Goal: Transaction & Acquisition: Purchase product/service

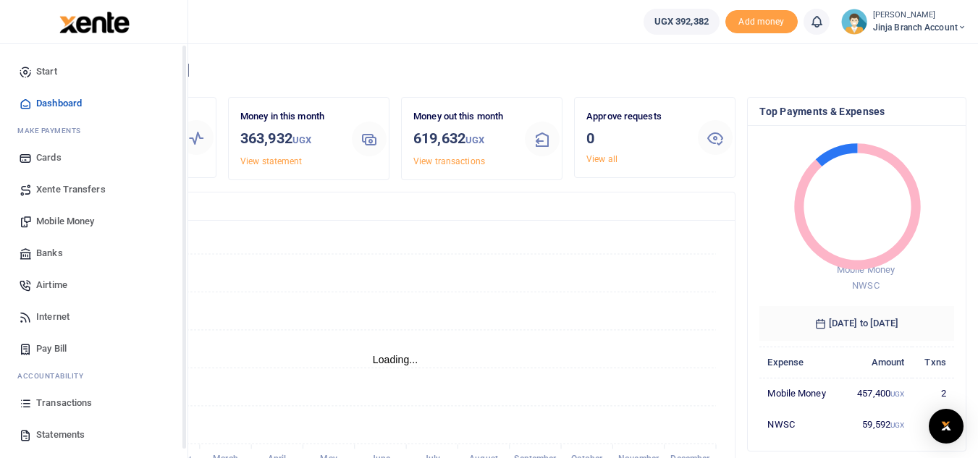
scroll to position [12, 12]
click at [52, 406] on span "Transactions" at bounding box center [64, 403] width 56 height 14
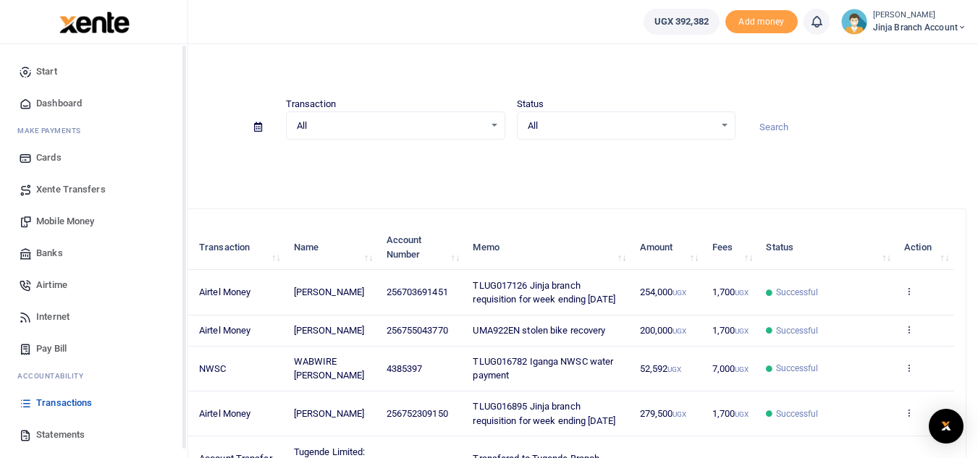
click at [46, 444] on link "Statements" at bounding box center [94, 435] width 164 height 32
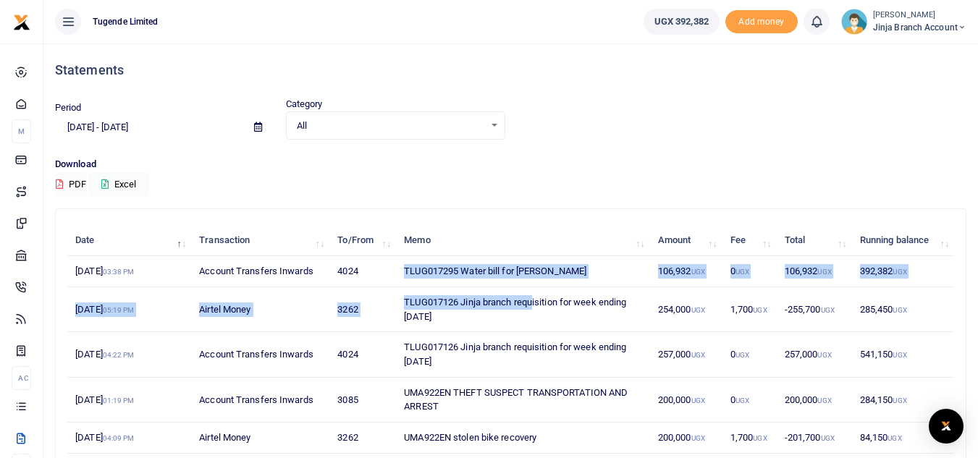
drag, startPoint x: 399, startPoint y: 267, endPoint x: 533, endPoint y: 289, distance: 135.6
click at [533, 289] on tbody "14th Oct 2025 03:38 PM Account Transfers Inwards 4024 TLUG017295 Water bill for…" at bounding box center [510, 453] width 886 height 394
click at [535, 270] on td "TLUG017295 Water bill for Jinja" at bounding box center [523, 271] width 254 height 31
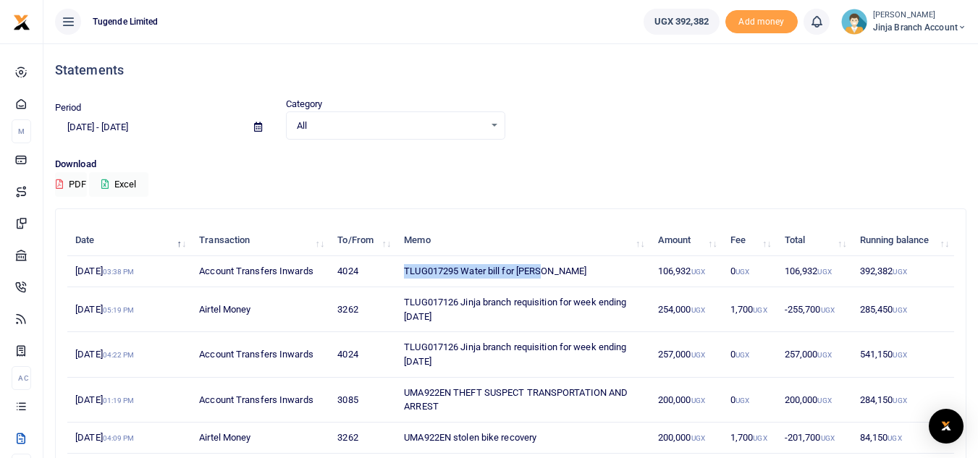
drag, startPoint x: 540, startPoint y: 269, endPoint x: 402, endPoint y: 270, distance: 137.5
click at [402, 270] on td "TLUG017295 Water bill for Jinja" at bounding box center [523, 271] width 254 height 31
copy td "TLUG017295 Water bill for Jinja"
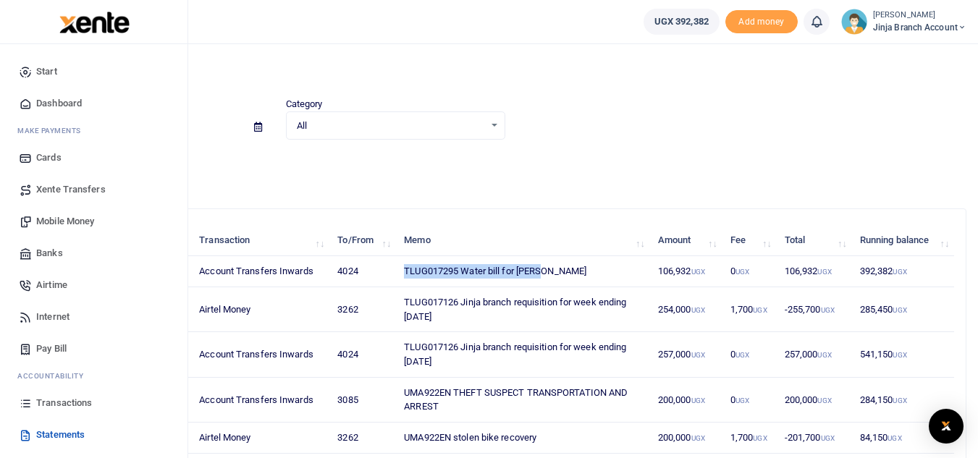
click at [70, 401] on span "Transactions" at bounding box center [64, 403] width 56 height 14
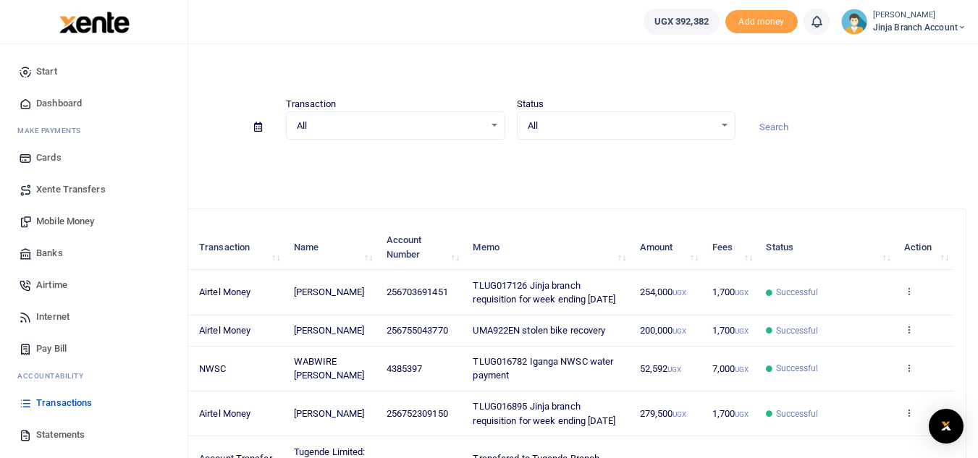
click at [59, 346] on span "Pay Bill" at bounding box center [51, 349] width 30 height 14
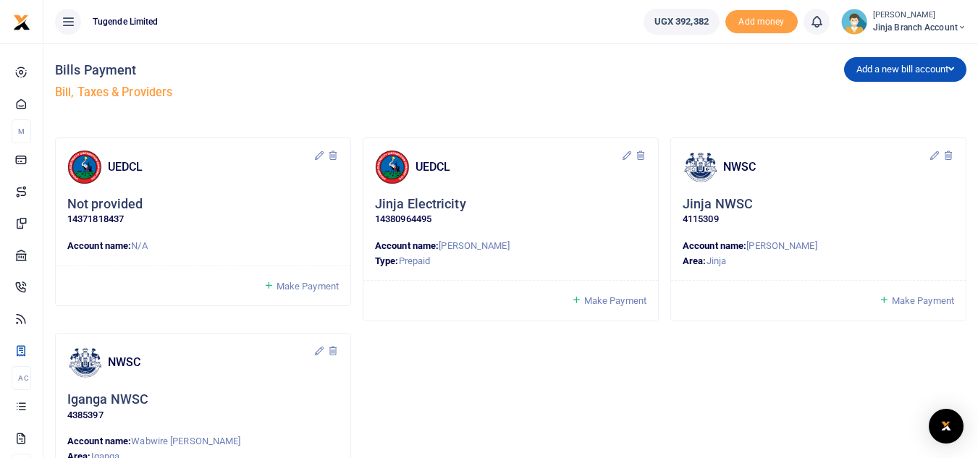
click at [899, 299] on span "Make Payment" at bounding box center [922, 300] width 62 height 11
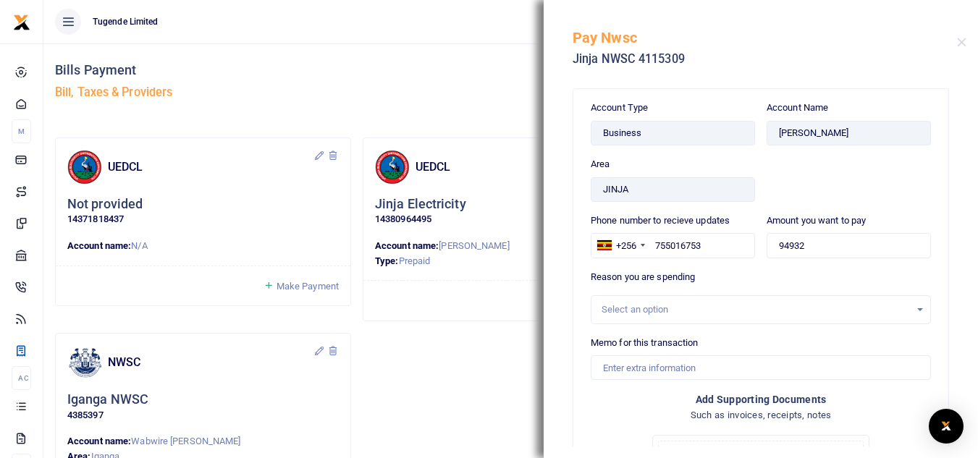
click at [670, 308] on div "Select an option" at bounding box center [755, 309] width 308 height 14
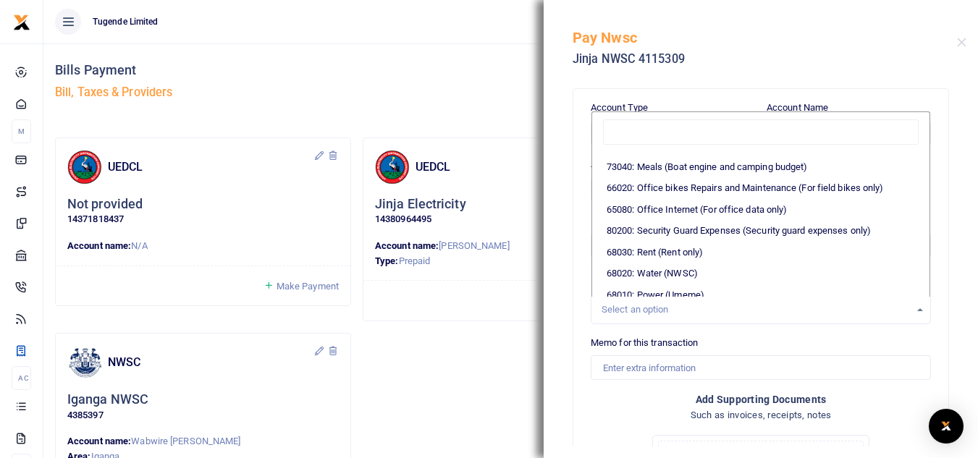
scroll to position [217, 0]
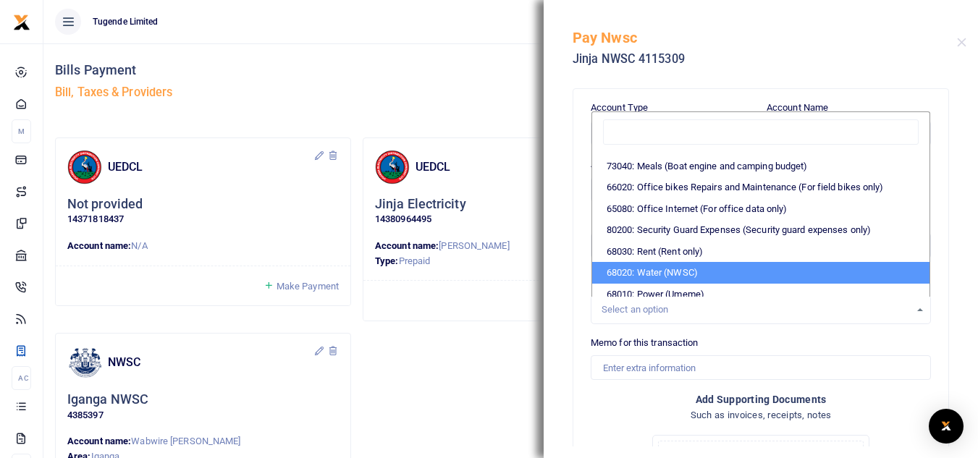
click at [692, 282] on li "68020: Water (NWSC)" at bounding box center [760, 273] width 337 height 22
select select "38"
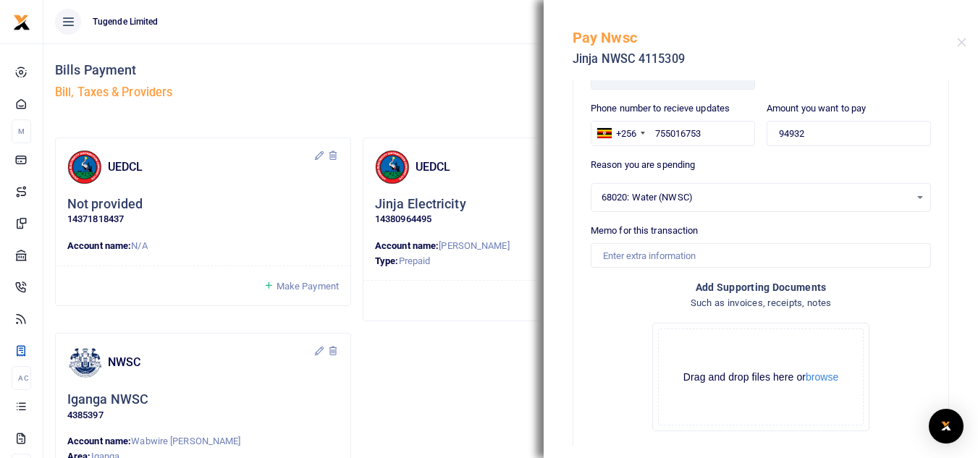
scroll to position [145, 0]
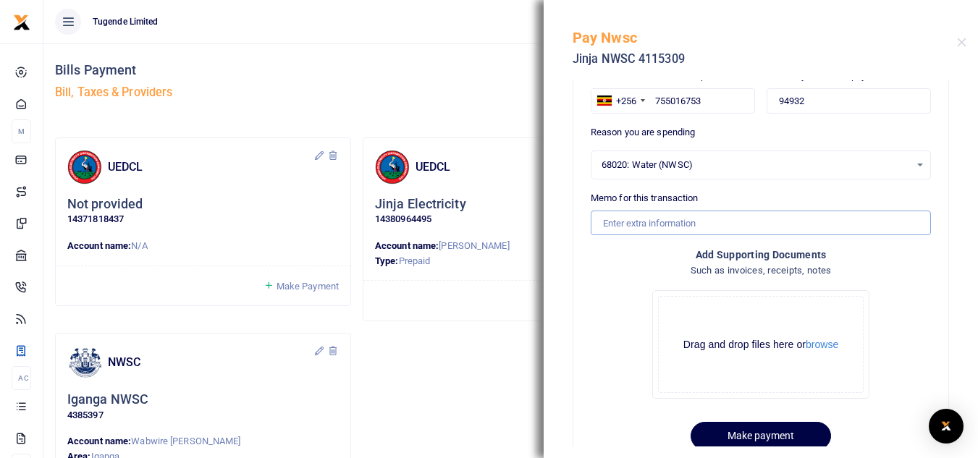
click at [683, 229] on input "Memo for this transaction" at bounding box center [760, 223] width 340 height 25
paste input "TLUG017295 Water bill for Jinja"
type input "TLUG017295 Water bill for Jinja"
click at [764, 433] on button "Make payment" at bounding box center [760, 436] width 140 height 28
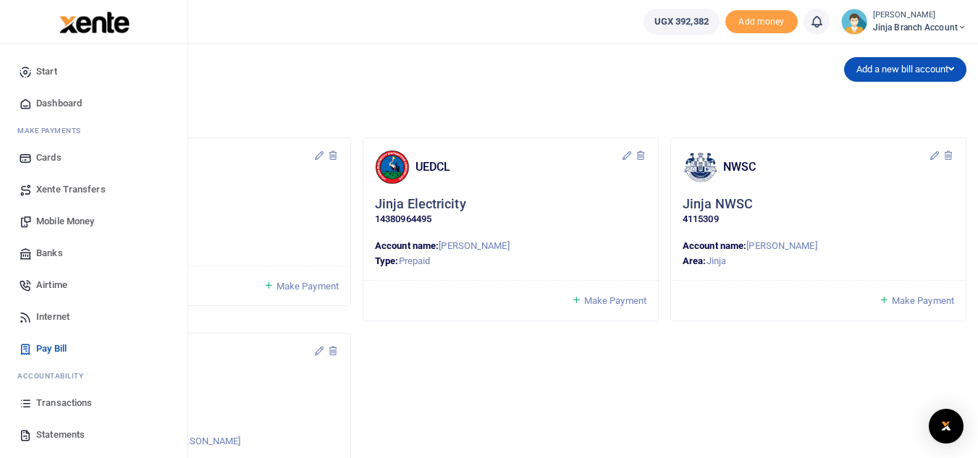
click at [61, 397] on span "Transactions" at bounding box center [64, 403] width 56 height 14
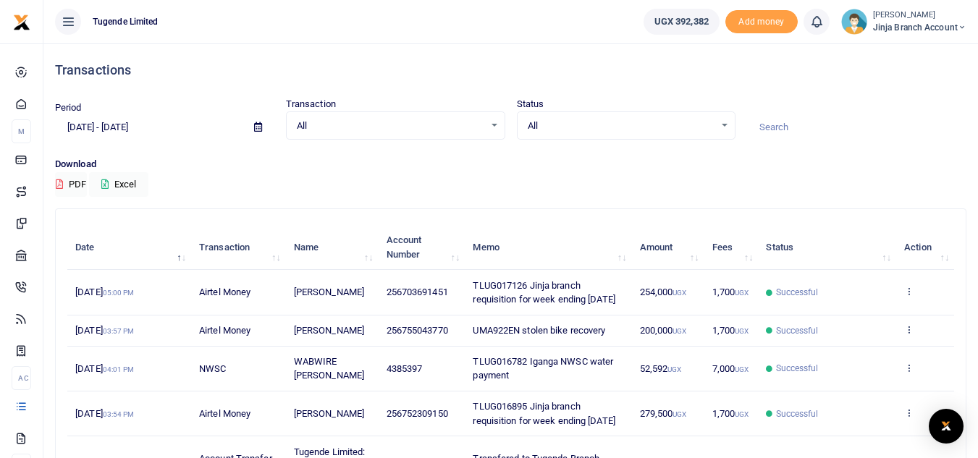
click at [895, 24] on span "Jinja branch account" at bounding box center [919, 27] width 93 height 13
click at [899, 46] on link "Switch accounts" at bounding box center [909, 53] width 114 height 20
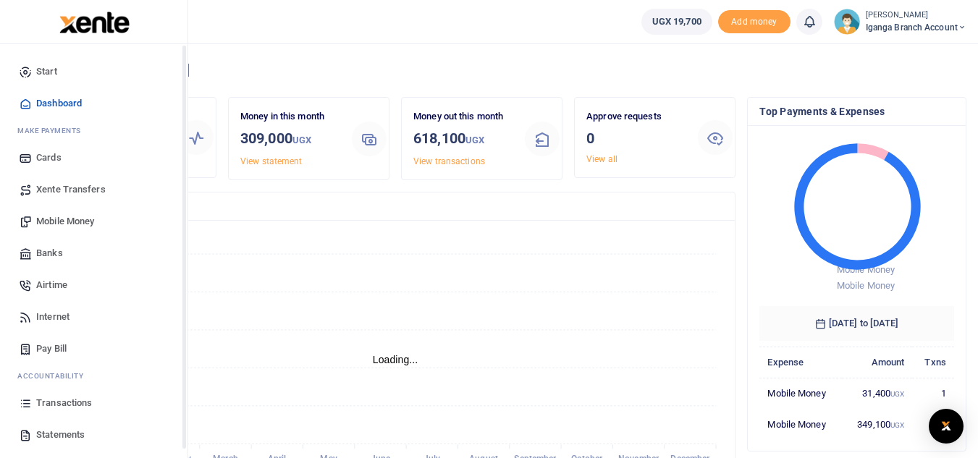
scroll to position [12, 12]
click at [61, 406] on span "Transactions" at bounding box center [64, 403] width 56 height 14
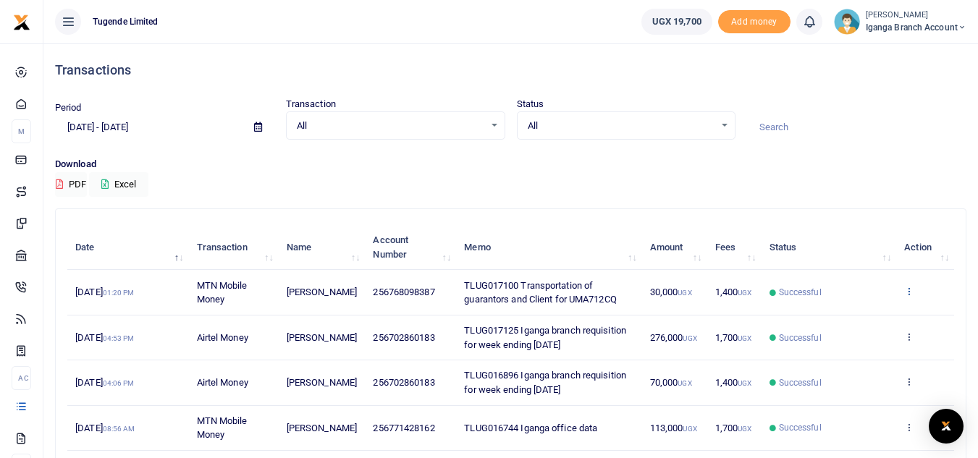
click at [907, 292] on icon at bounding box center [908, 291] width 9 height 10
click at [859, 315] on link "View details" at bounding box center [855, 315] width 114 height 20
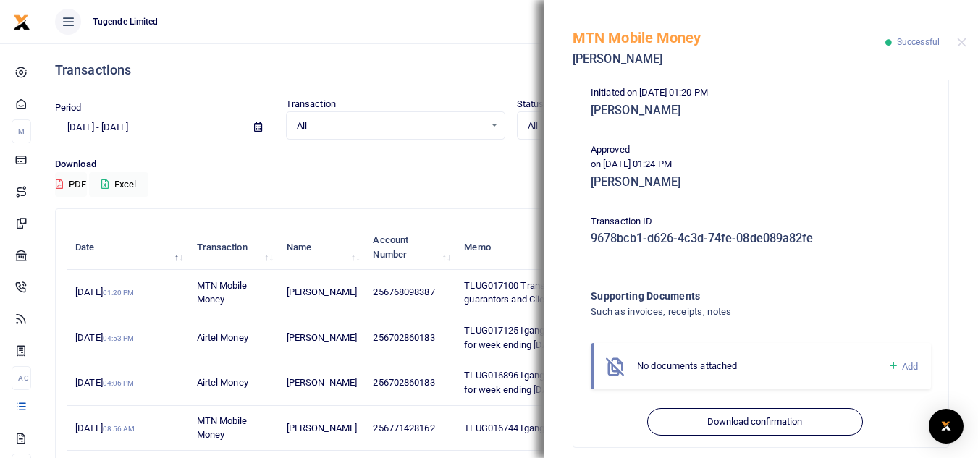
scroll to position [326, 0]
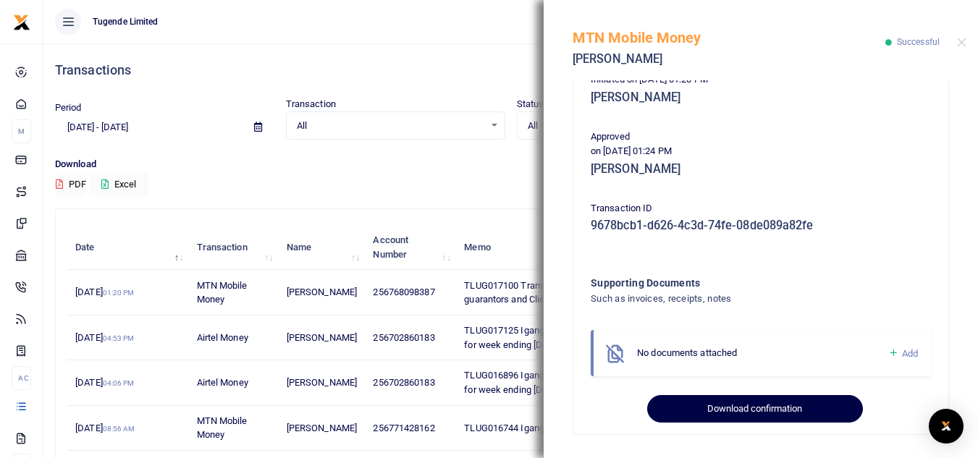
click at [734, 406] on button "Download confirmation" at bounding box center [754, 408] width 215 height 27
click at [705, 409] on button "Download confirmation" at bounding box center [754, 408] width 215 height 27
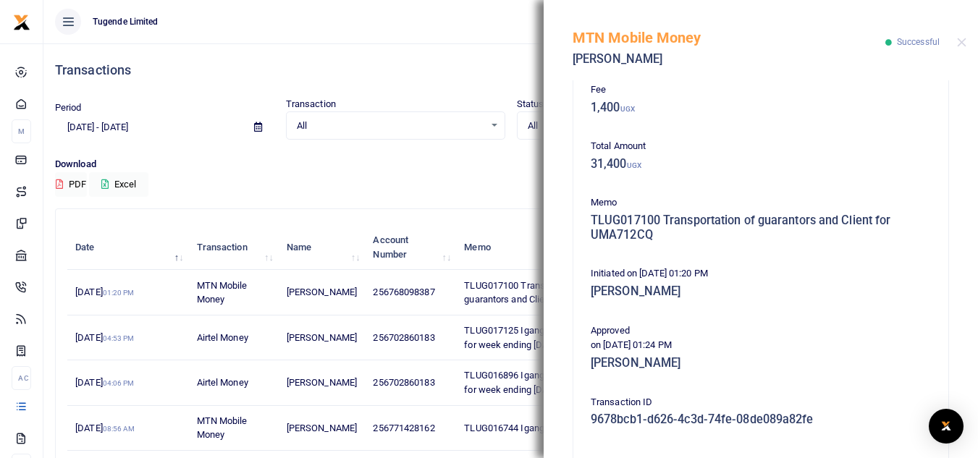
scroll to position [36, 0]
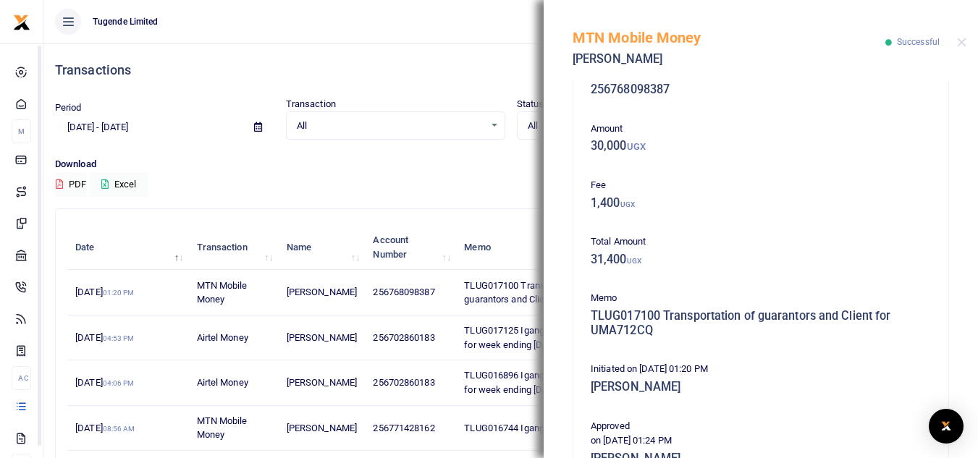
click at [325, 79] on div "Transactions" at bounding box center [510, 70] width 911 height 54
click at [965, 42] on button "Close" at bounding box center [961, 42] width 9 height 9
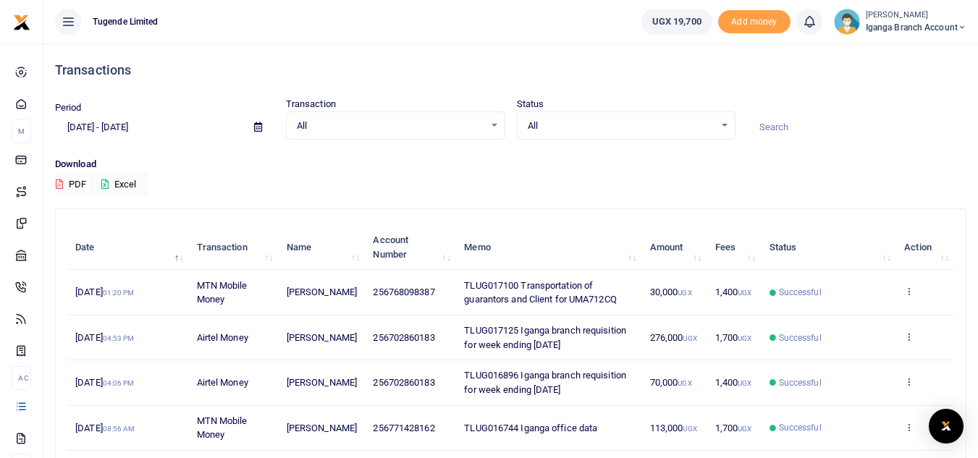
click at [907, 22] on span "Iganga Branch Account" at bounding box center [915, 27] width 101 height 13
click at [895, 54] on link "Switch accounts" at bounding box center [910, 53] width 114 height 20
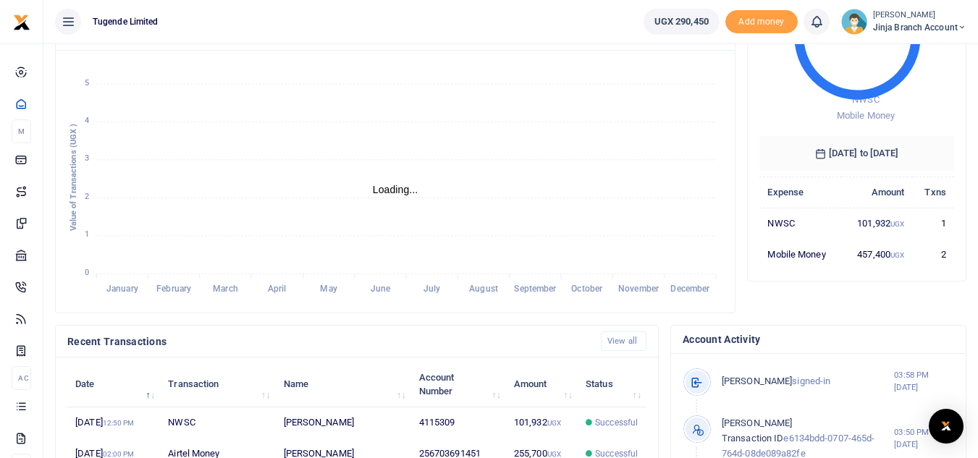
scroll to position [217, 0]
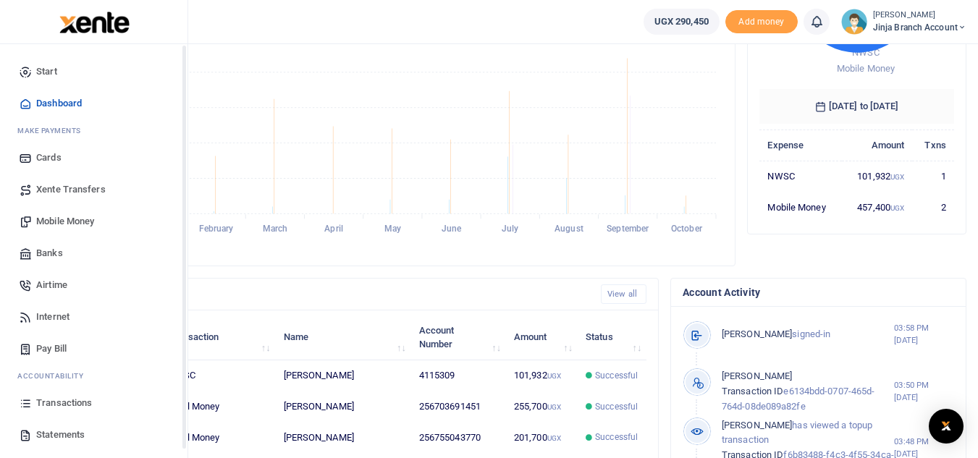
click at [61, 407] on span "Transactions" at bounding box center [64, 403] width 56 height 14
